Goal: Task Accomplishment & Management: Complete application form

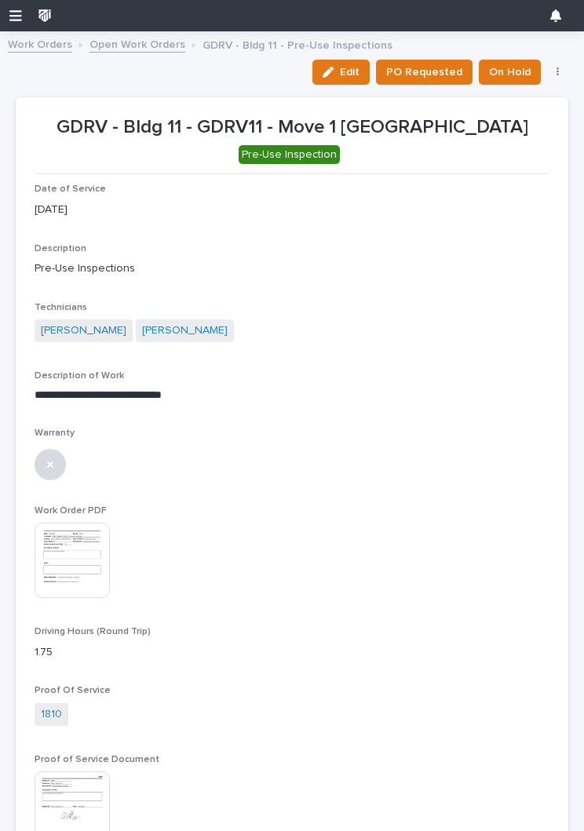
scroll to position [112, 0]
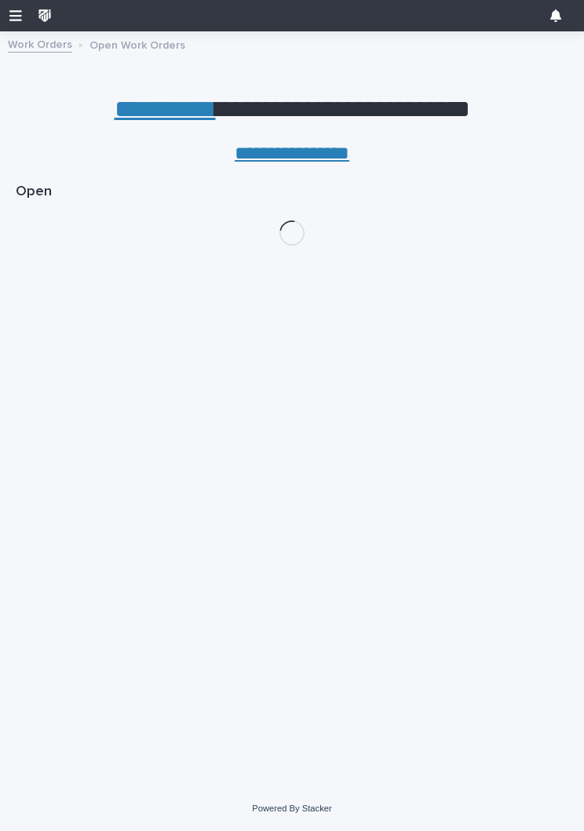
scroll to position [0, 7]
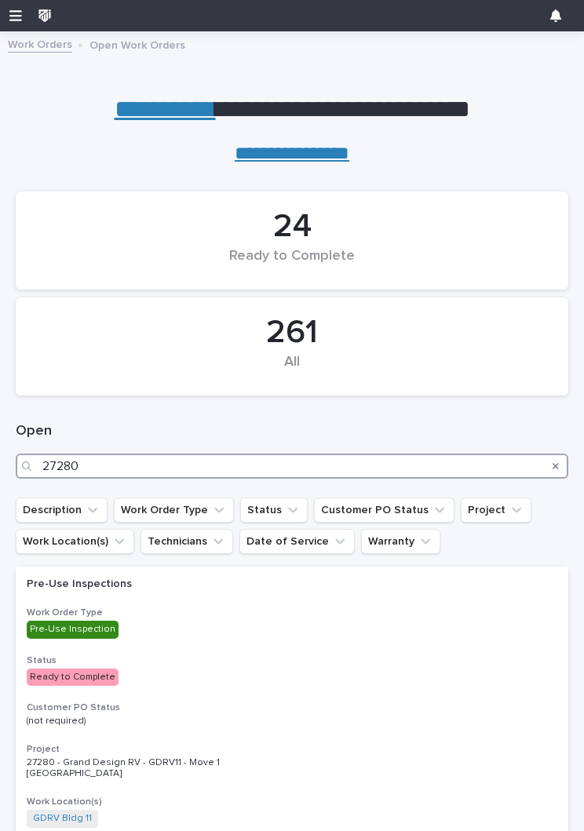
click at [114, 464] on input "27280" at bounding box center [292, 466] width 552 height 25
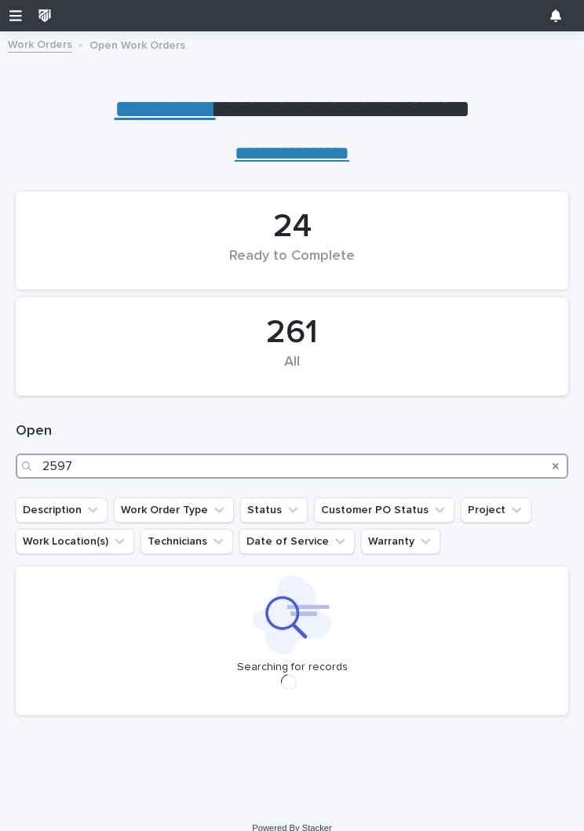
type input "25977"
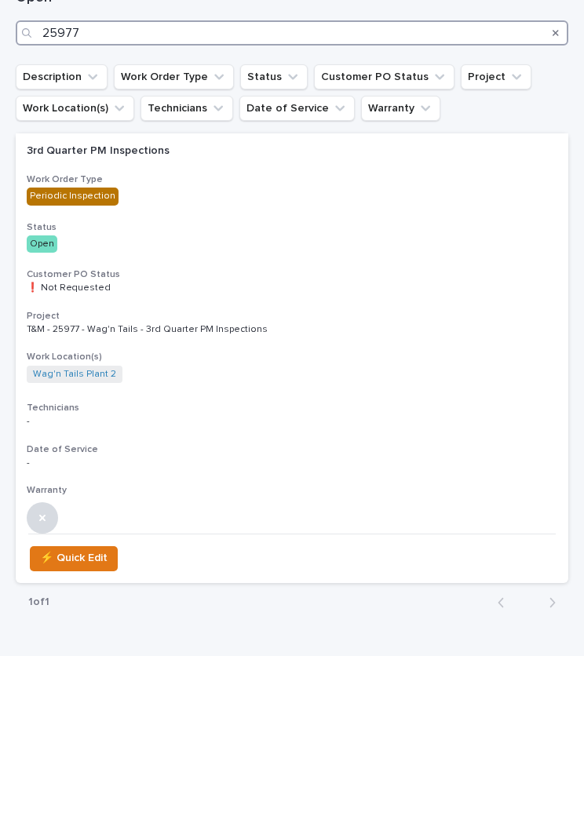
scroll to position [253, 0]
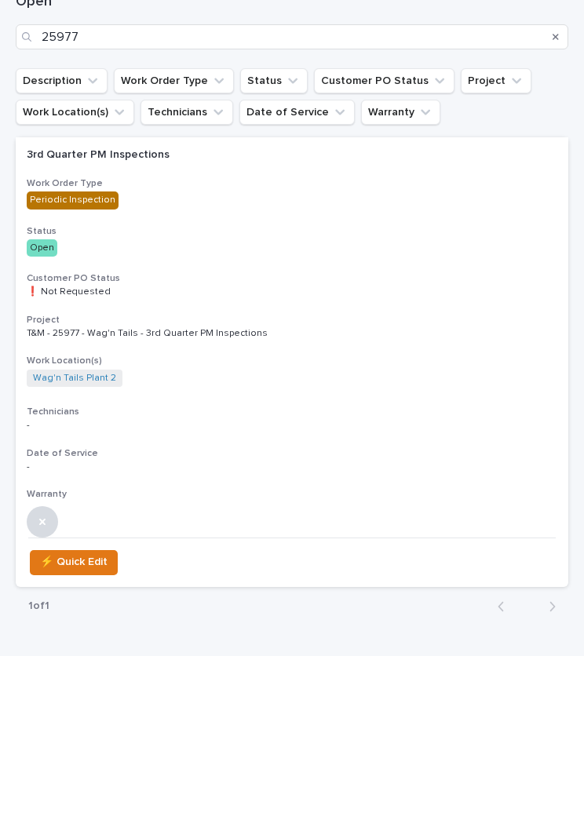
click at [435, 490] on div "Project T&M - 25977 - Wag'n Tails - 3rd Quarter PM Inspections" at bounding box center [292, 503] width 530 height 26
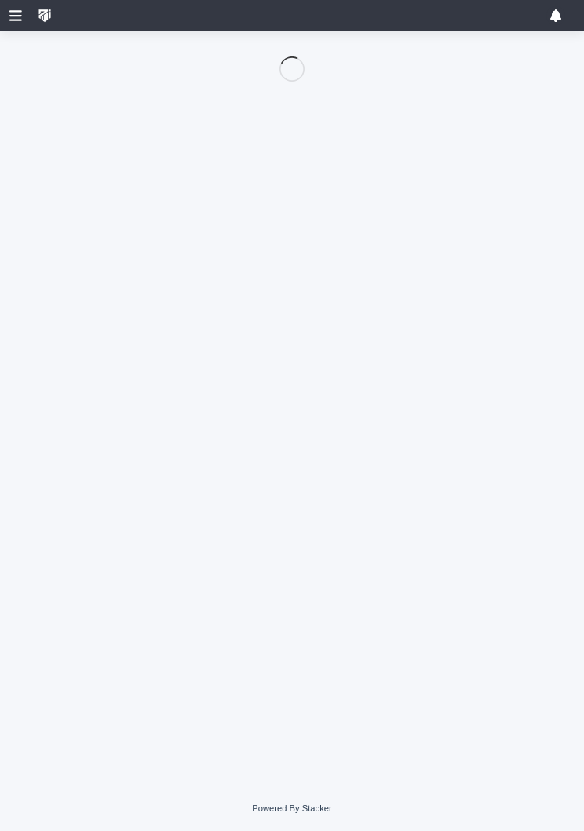
scroll to position [112, 0]
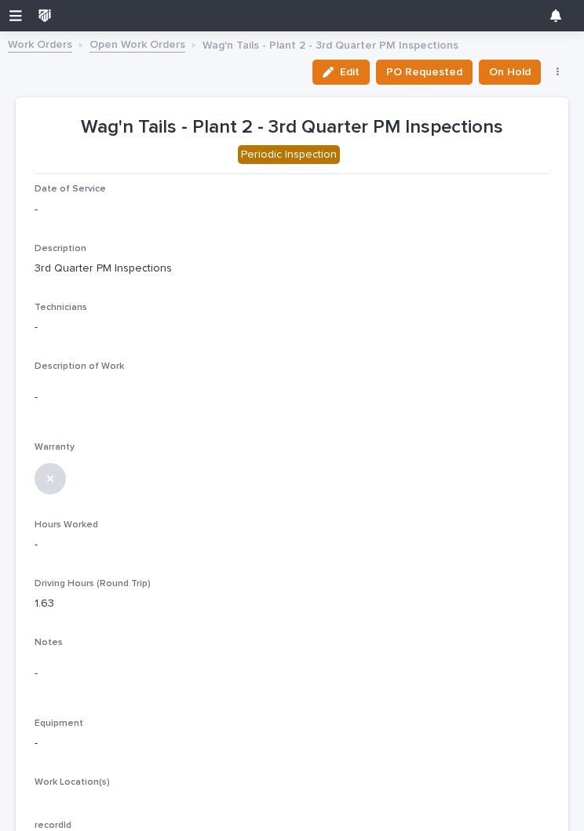
click at [347, 67] on span "Edit" at bounding box center [350, 72] width 20 height 14
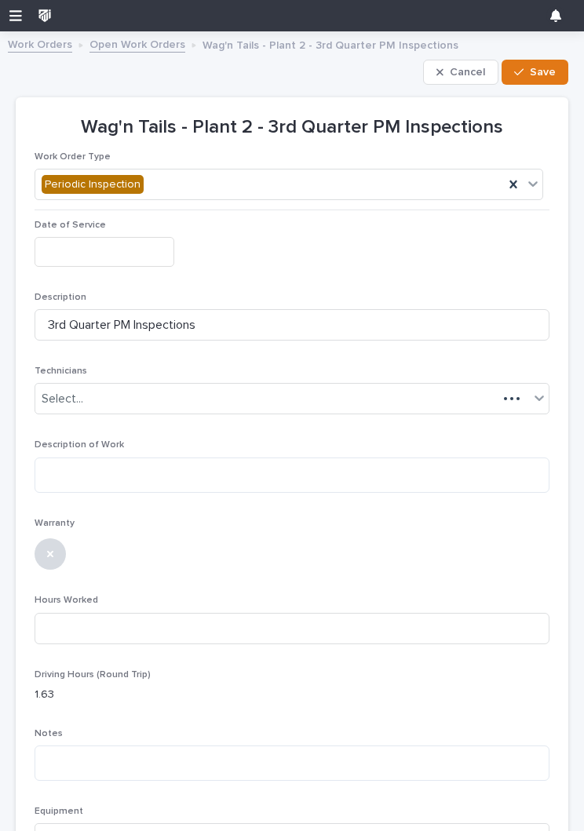
click at [90, 256] on input "text" at bounding box center [105, 251] width 140 height 29
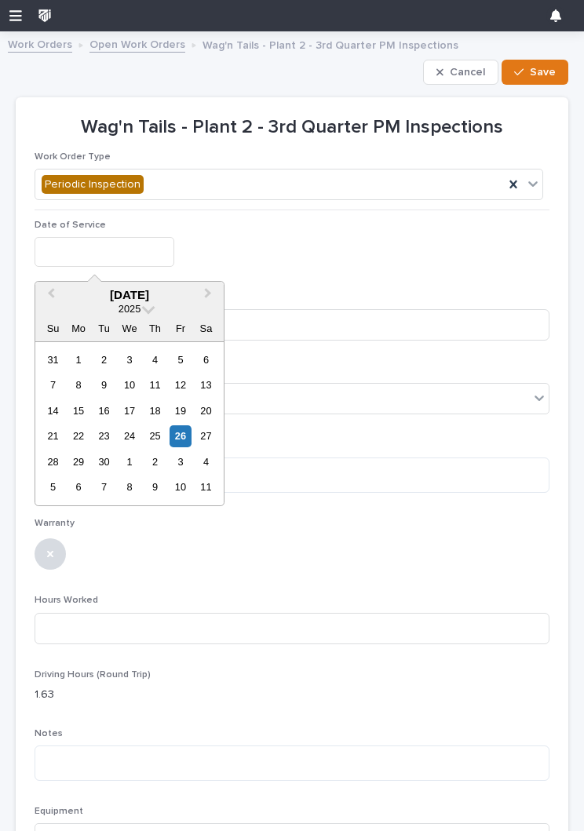
click at [178, 435] on div "26" at bounding box center [179, 435] width 21 height 21
type input "**********"
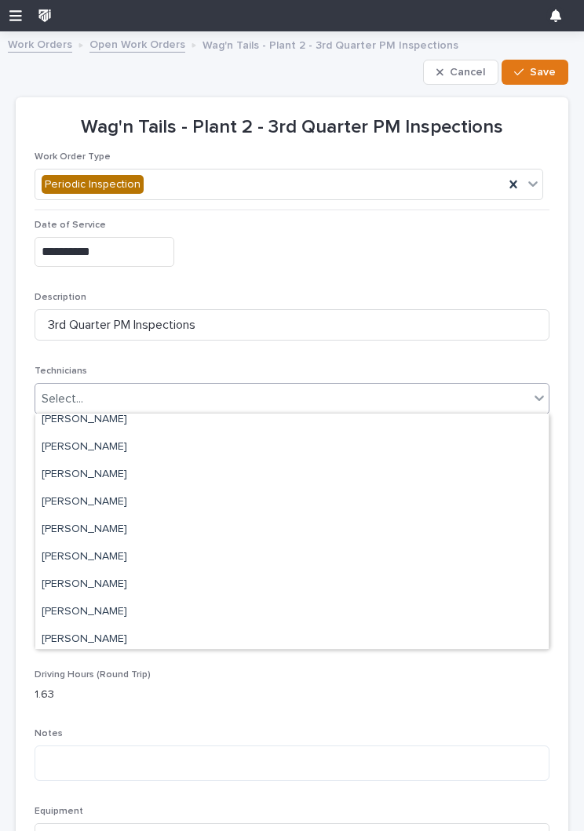
scroll to position [122, 0]
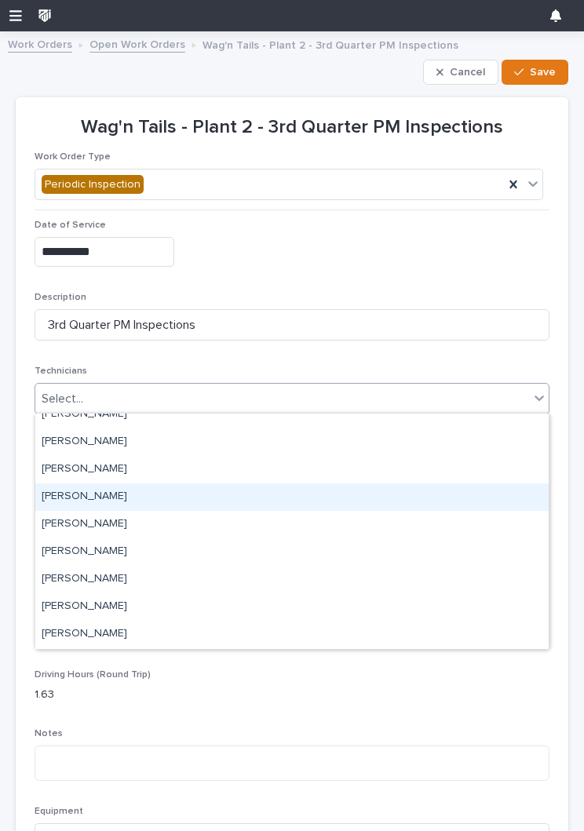
click at [399, 494] on div "[PERSON_NAME]" at bounding box center [291, 496] width 513 height 27
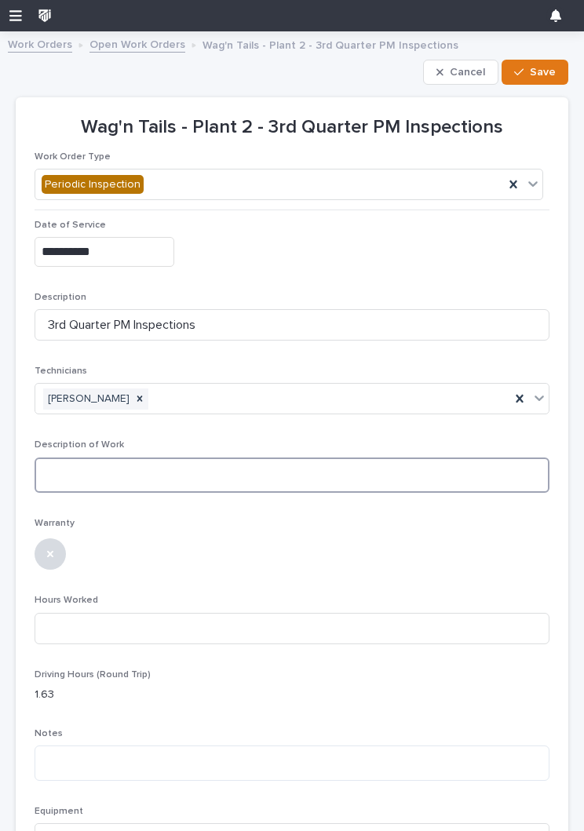
click at [371, 484] on textarea at bounding box center [292, 474] width 515 height 35
type textarea "*"
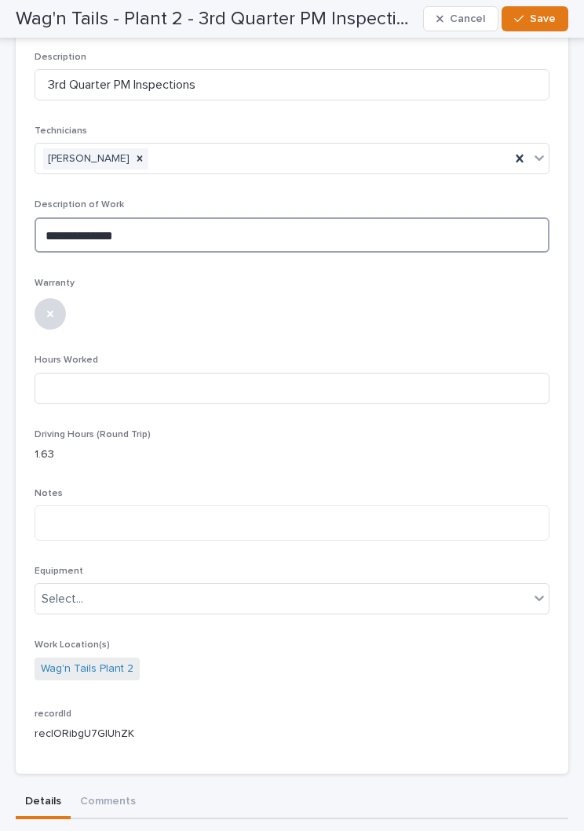
scroll to position [239, 0]
type textarea "**********"
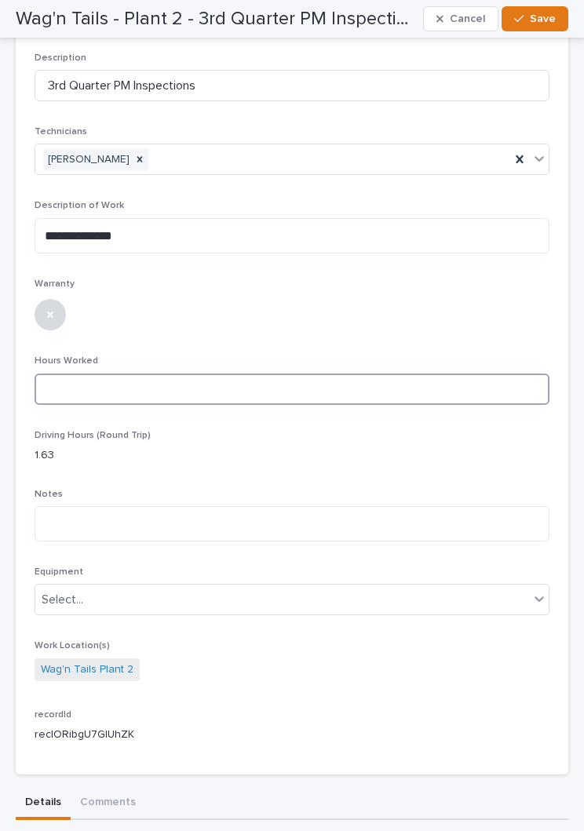
click at [97, 389] on input at bounding box center [292, 388] width 515 height 31
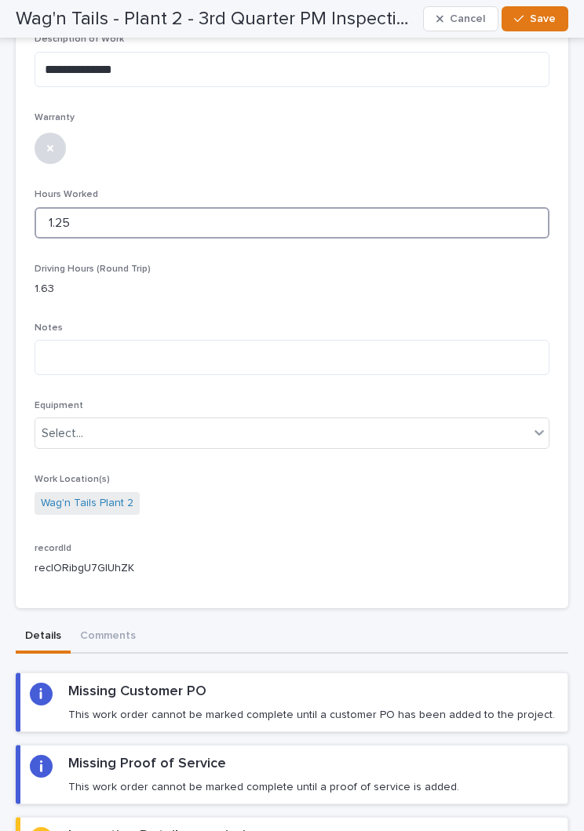
scroll to position [410, 0]
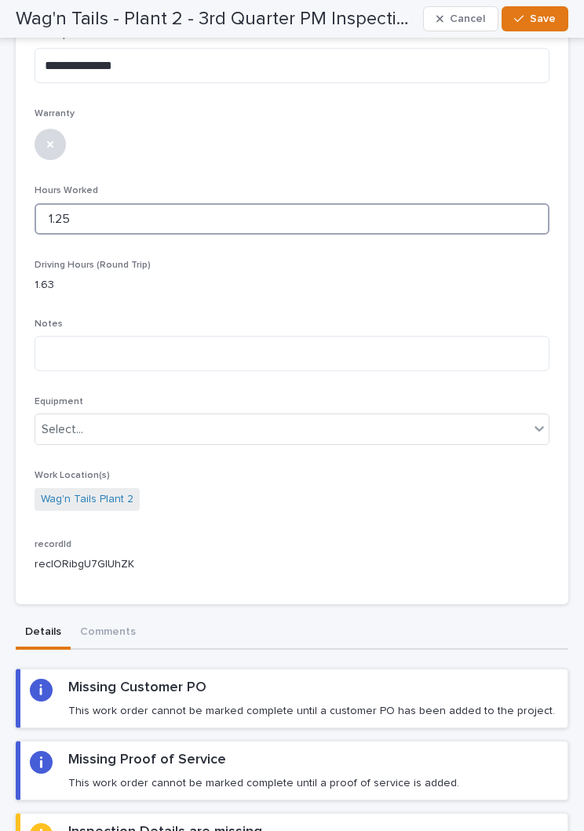
type input "1.25"
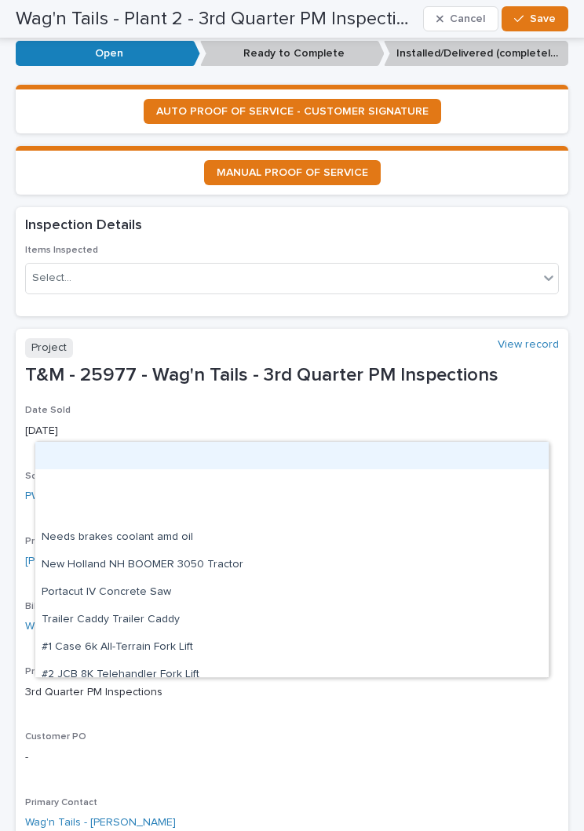
scroll to position [1301, 0]
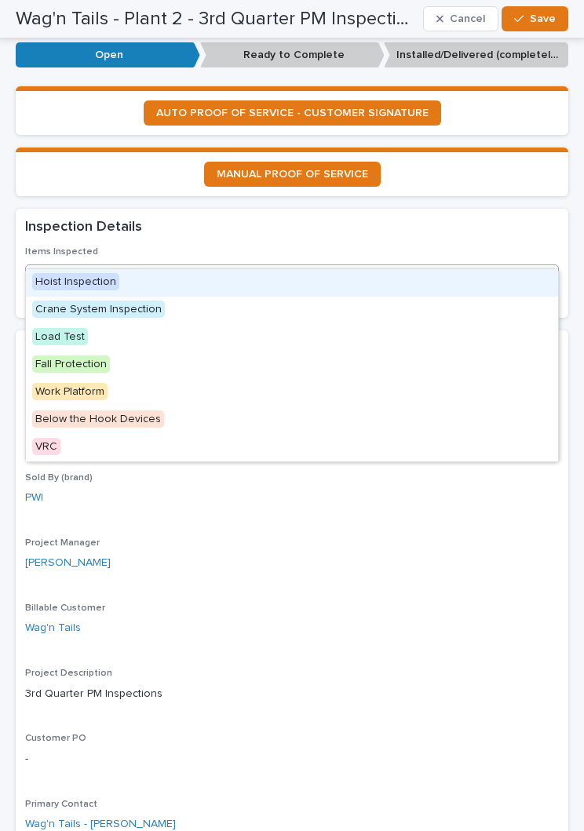
click at [435, 286] on div "Hoist Inspection" at bounding box center [292, 282] width 532 height 27
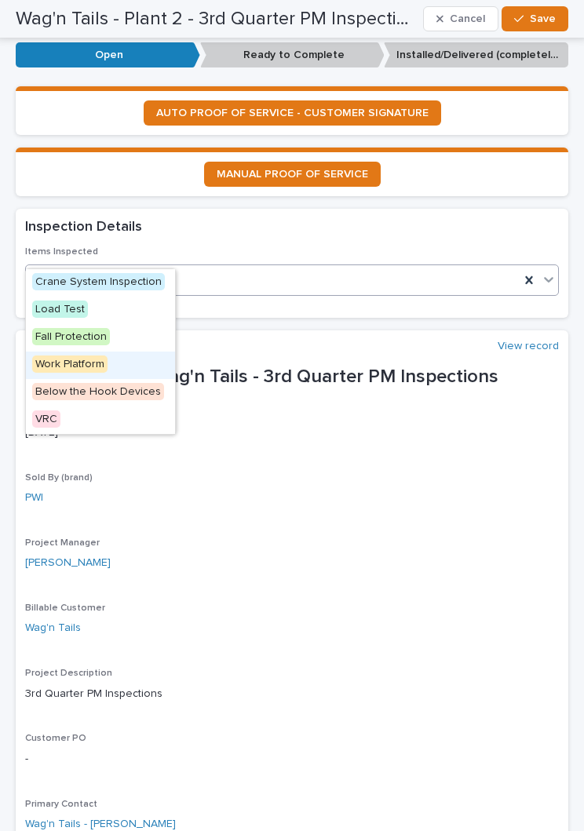
click at [137, 362] on div "Work Platform" at bounding box center [100, 365] width 149 height 27
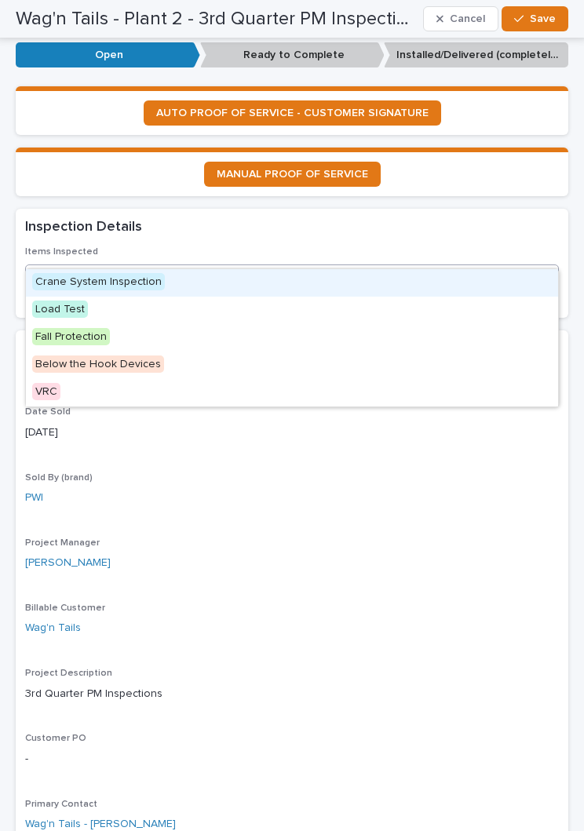
click at [522, 218] on div "Inspection Details" at bounding box center [288, 227] width 527 height 19
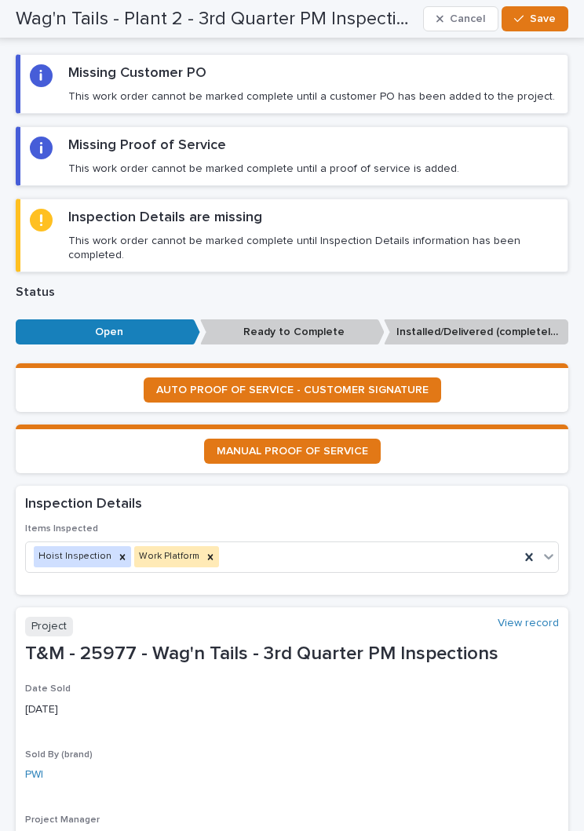
scroll to position [958, 0]
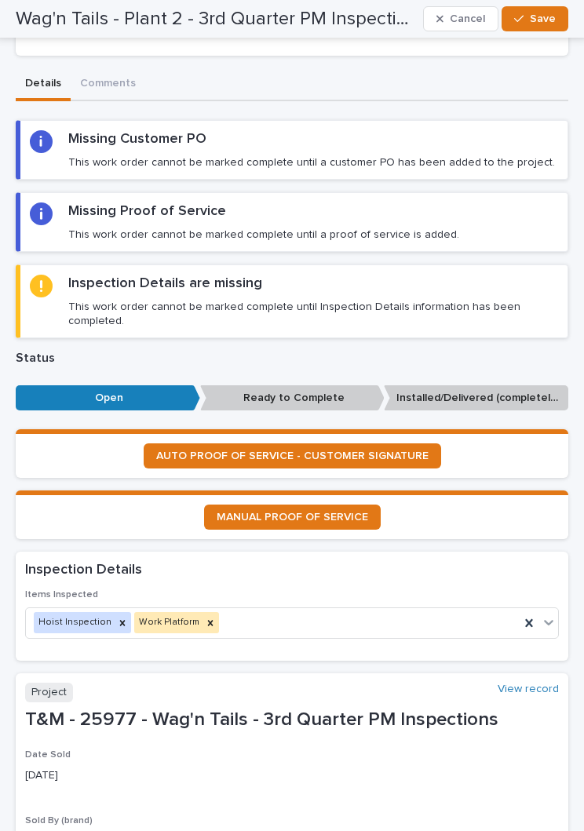
click at [523, 19] on icon "button" at bounding box center [518, 18] width 9 height 11
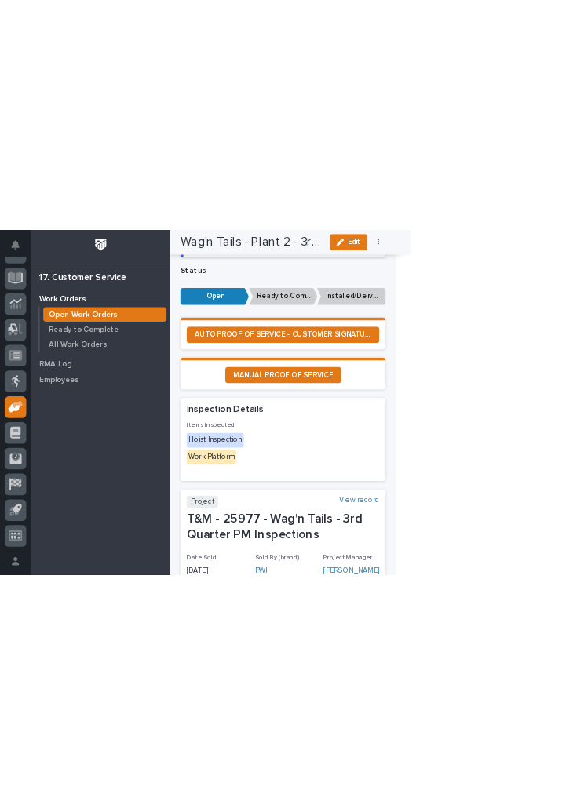
scroll to position [0, 0]
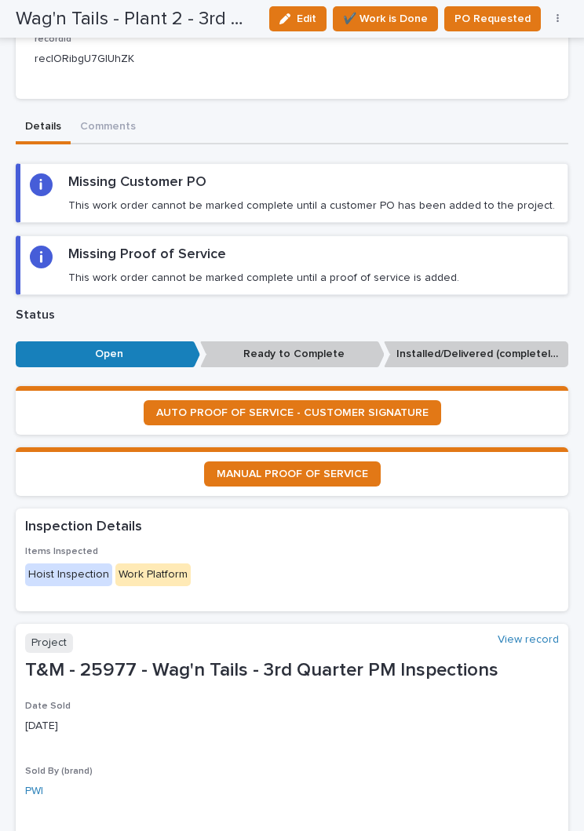
click at [388, 407] on span "AUTO PROOF OF SERVICE - CUSTOMER SIGNATURE" at bounding box center [292, 412] width 272 height 11
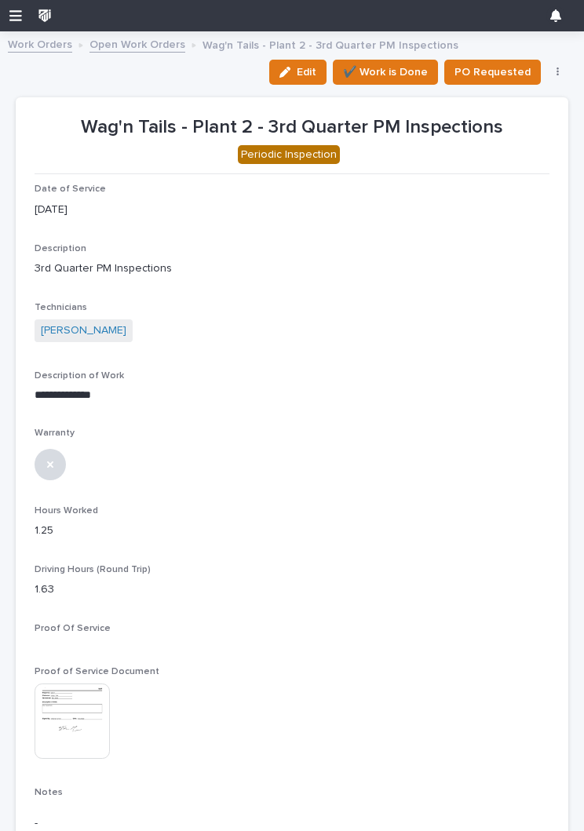
scroll to position [-1, 0]
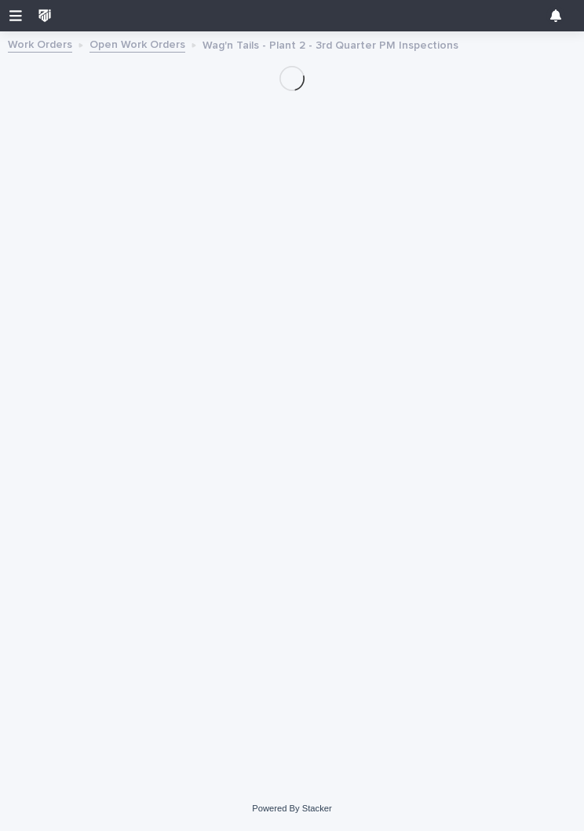
scroll to position [112, 0]
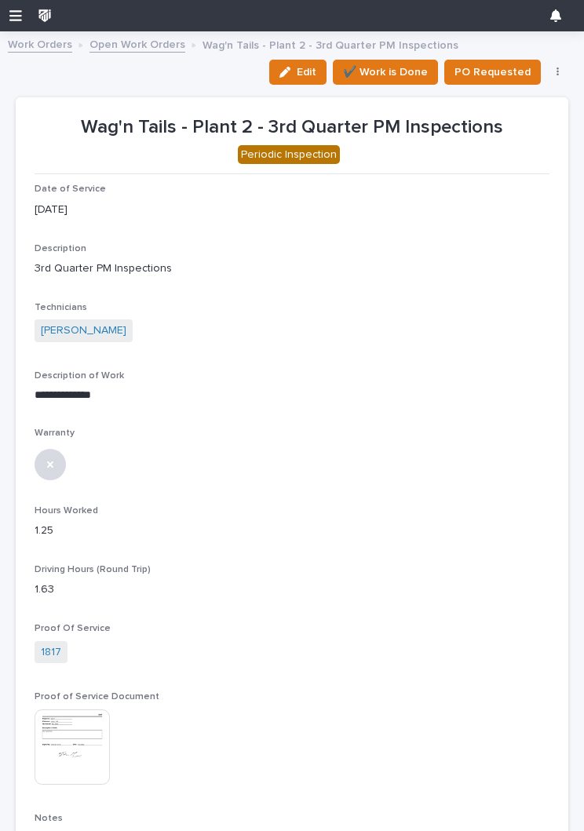
click at [393, 73] on span "✔️ Work is Done" at bounding box center [385, 72] width 85 height 19
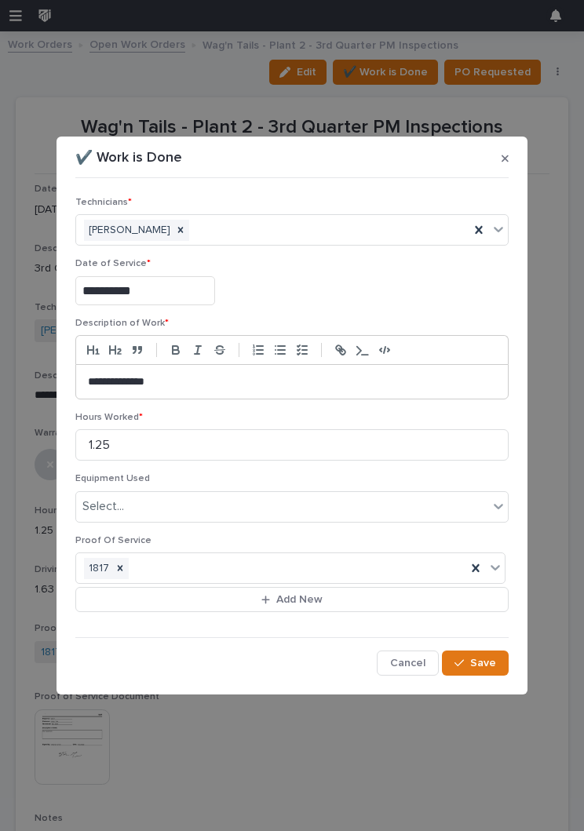
click at [477, 661] on span "Save" at bounding box center [483, 663] width 26 height 14
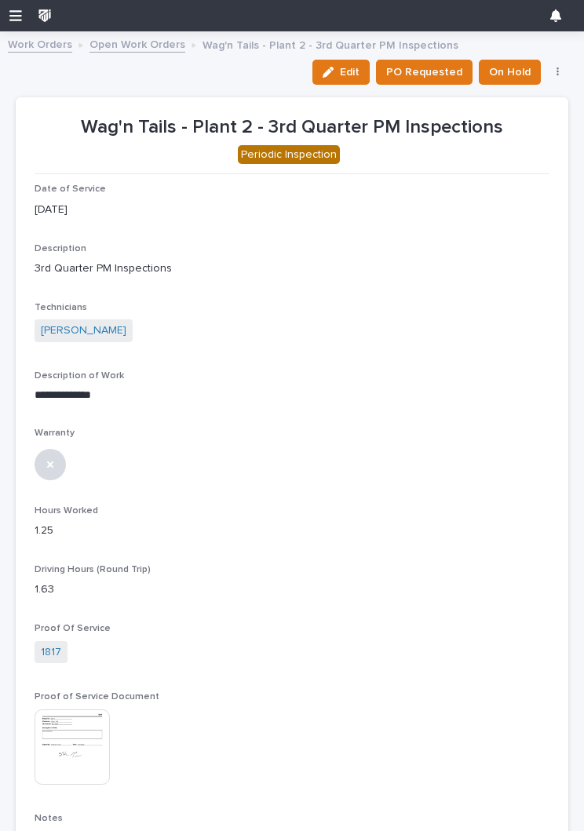
scroll to position [0, 0]
